Goal: Task Accomplishment & Management: Use online tool/utility

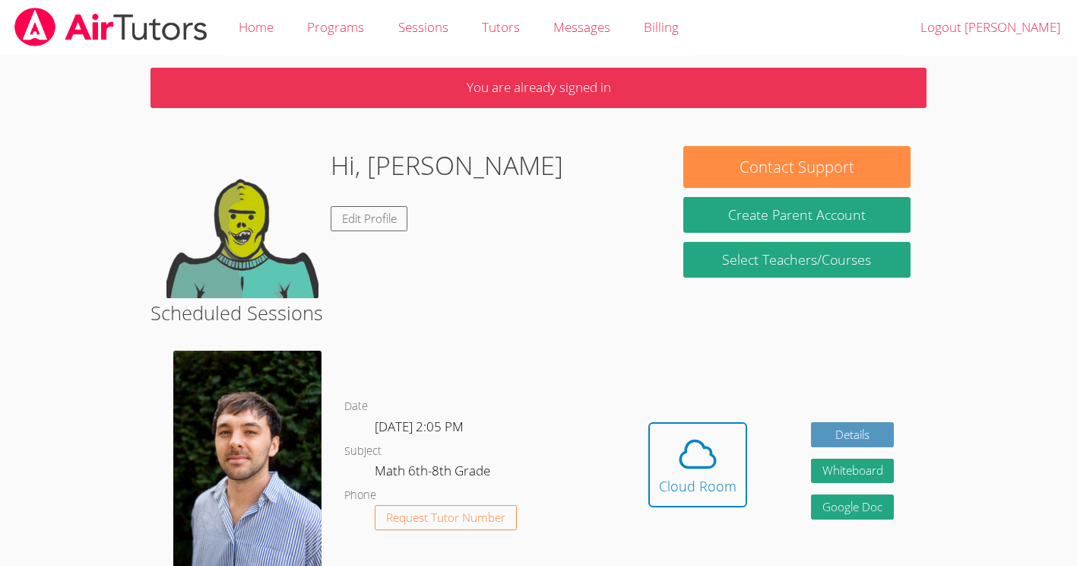
click at [527, 104] on p "You are already signed in" at bounding box center [539, 88] width 776 height 40
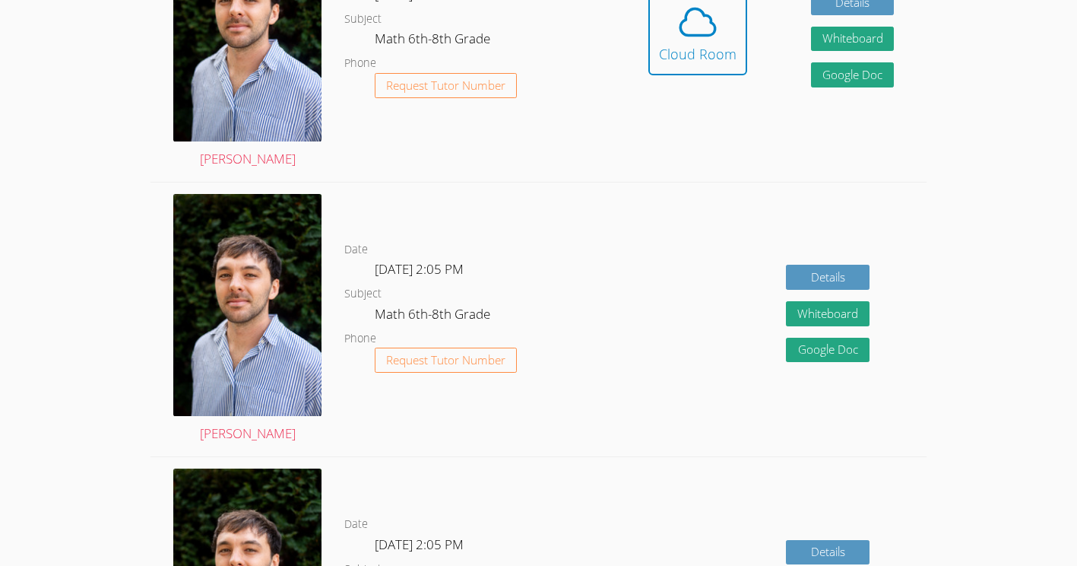
scroll to position [431, 0]
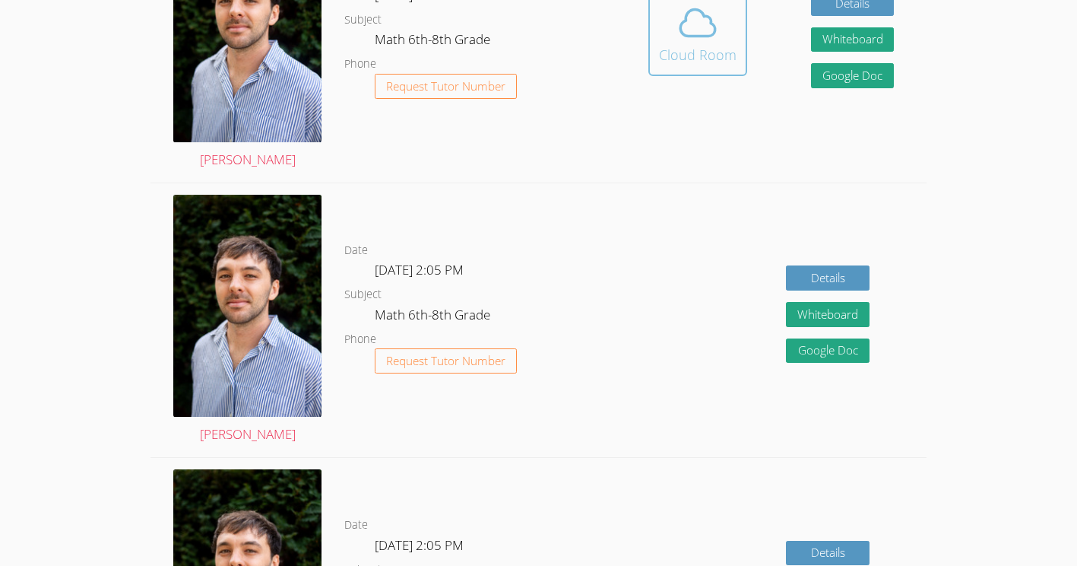
click at [663, 32] on span at bounding box center [698, 23] width 78 height 43
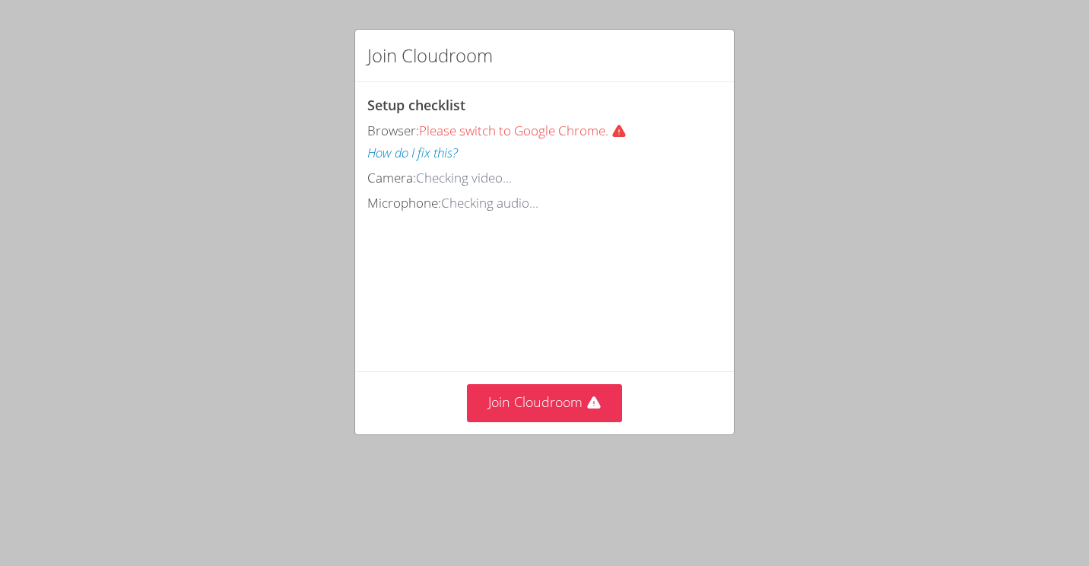
click at [512, 433] on div "Join Cloudroom" at bounding box center [544, 402] width 379 height 62
drag, startPoint x: 518, startPoint y: 459, endPoint x: 477, endPoint y: 444, distance: 43.8
click at [477, 421] on button "Join Cloudroom" at bounding box center [545, 402] width 156 height 37
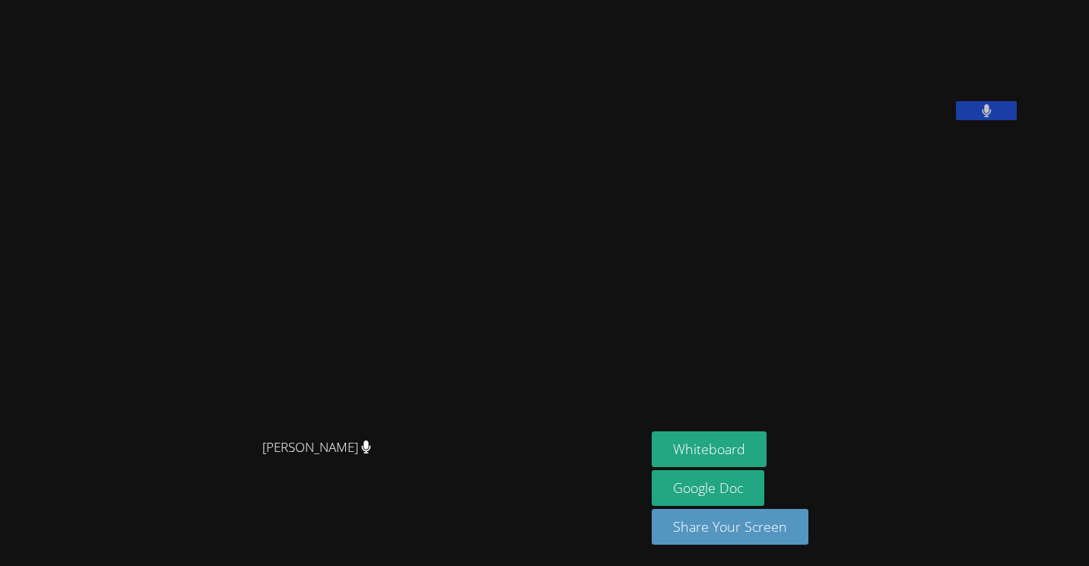
click at [880, 120] on video at bounding box center [766, 63] width 228 height 114
click at [1001, 120] on button at bounding box center [986, 110] width 61 height 19
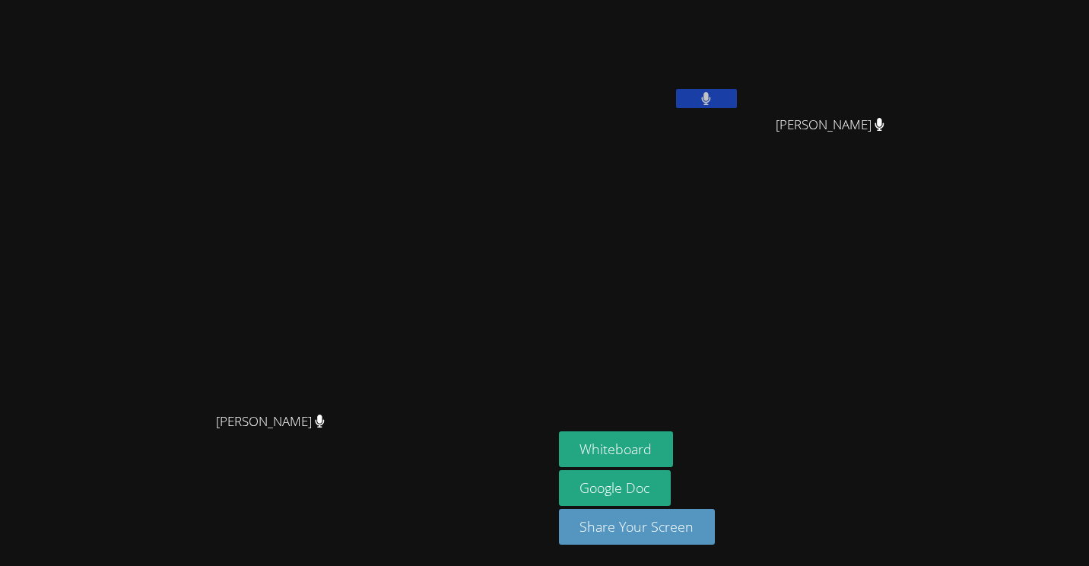
click at [839, 205] on aside "[PERSON_NAME] [PERSON_NAME] [PERSON_NAME] [PERSON_NAME] Whiteboard Google Doc S…" at bounding box center [743, 283] width 380 height 566
click at [737, 106] on button at bounding box center [706, 98] width 61 height 19
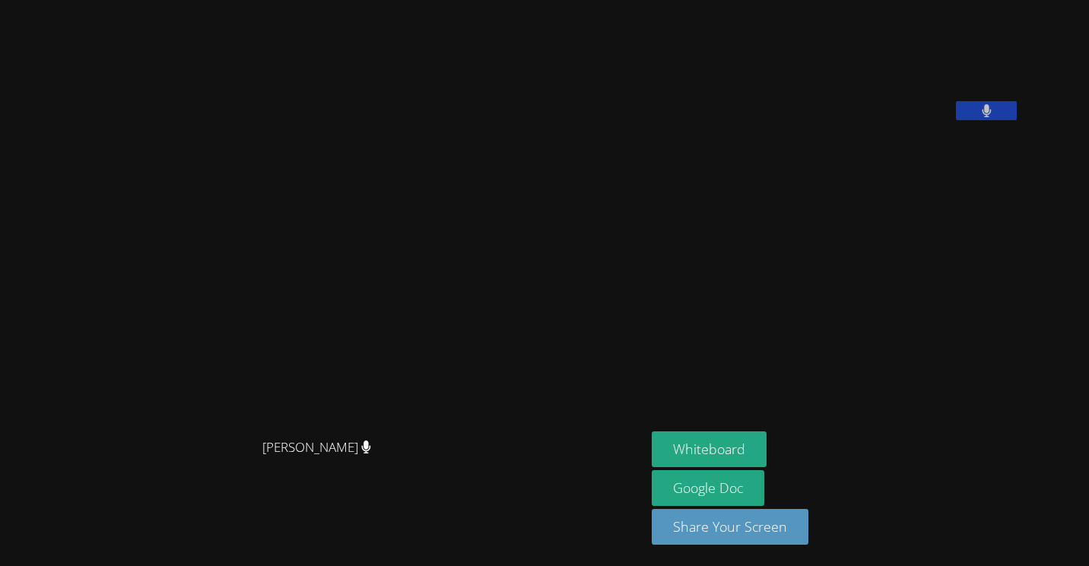
click at [962, 120] on button at bounding box center [986, 110] width 61 height 19
click at [880, 120] on video at bounding box center [766, 63] width 228 height 114
click at [959, 120] on button at bounding box center [986, 110] width 61 height 19
click at [965, 120] on button at bounding box center [986, 110] width 61 height 19
click at [683, 446] on button "Whiteboard" at bounding box center [709, 449] width 115 height 36
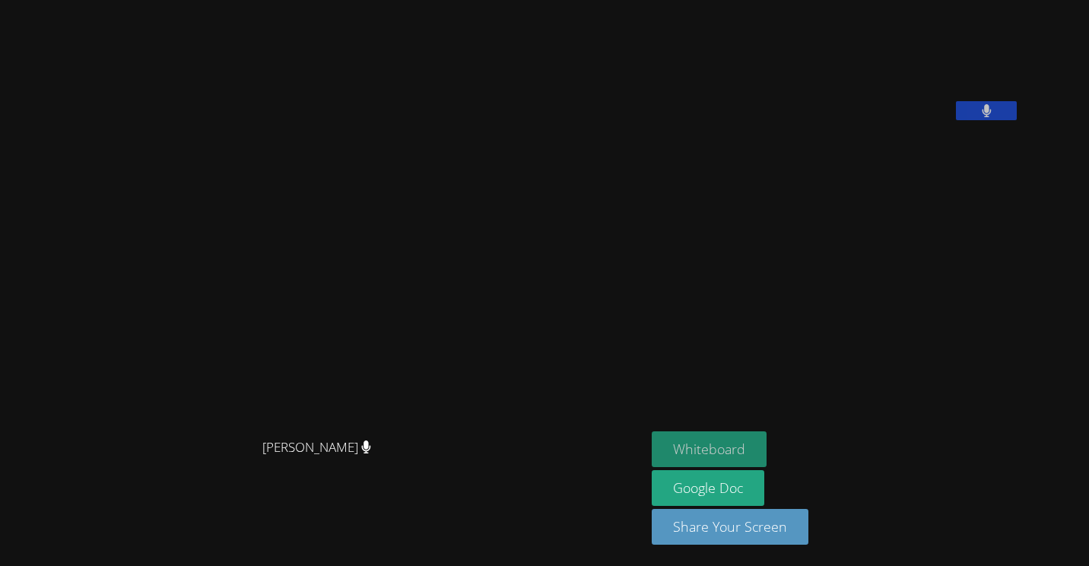
click at [671, 455] on button "Whiteboard" at bounding box center [709, 449] width 115 height 36
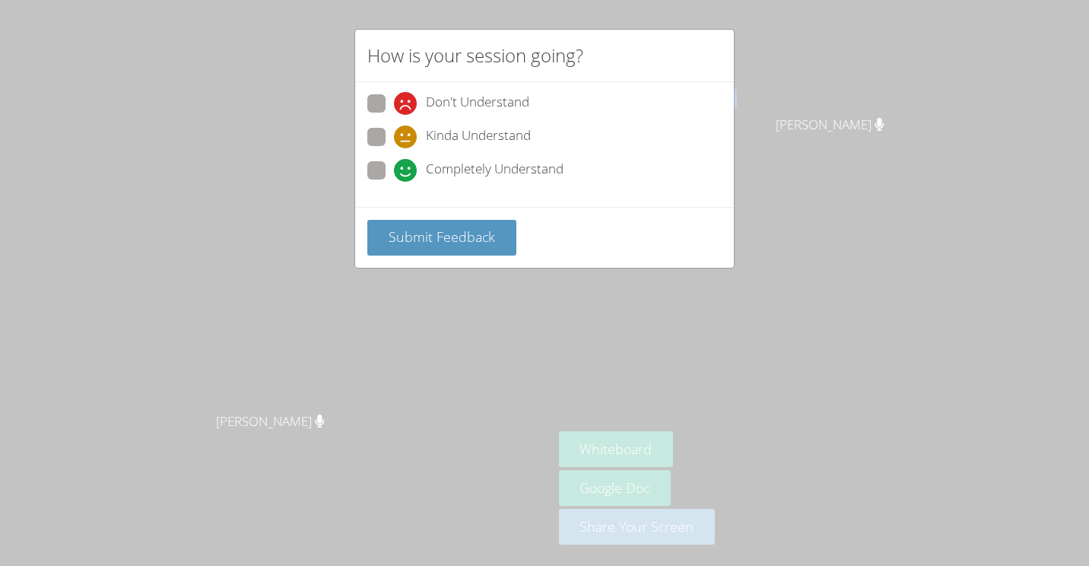
click at [411, 79] on div "How is your session going?" at bounding box center [544, 56] width 379 height 52
click at [408, 111] on icon at bounding box center [405, 103] width 23 height 23
click at [407, 107] on input "Don't Understand" at bounding box center [400, 100] width 13 height 13
radio input "true"
click at [453, 141] on span "Kinda Understand" at bounding box center [478, 136] width 105 height 23
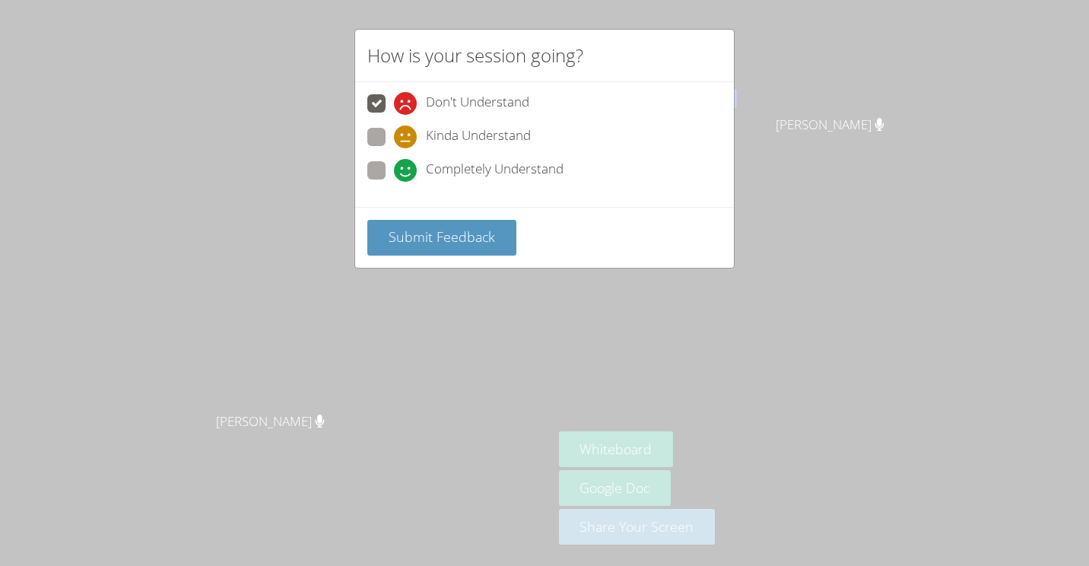
click at [407, 141] on input "Kinda Understand" at bounding box center [400, 134] width 13 height 13
radio input "true"
click at [462, 176] on span "Completely Understand" at bounding box center [495, 170] width 138 height 23
click at [407, 174] on input "Completely Understand" at bounding box center [400, 167] width 13 height 13
radio input "true"
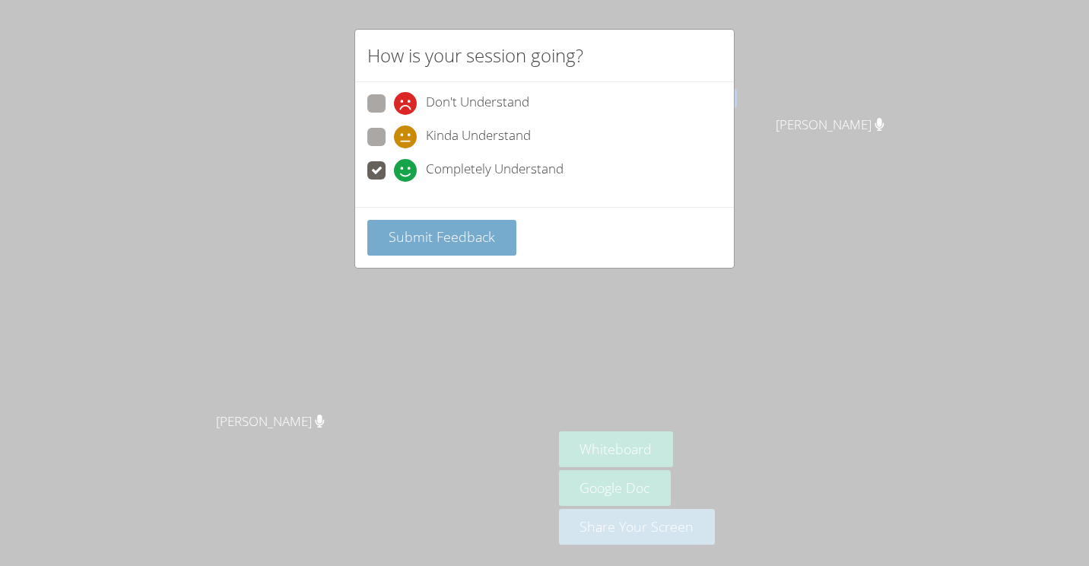
click at [440, 238] on span "Submit Feedback" at bounding box center [442, 236] width 106 height 18
click at [472, 222] on div "Submit Feedback" at bounding box center [544, 238] width 379 height 62
